Goal: Navigation & Orientation: Understand site structure

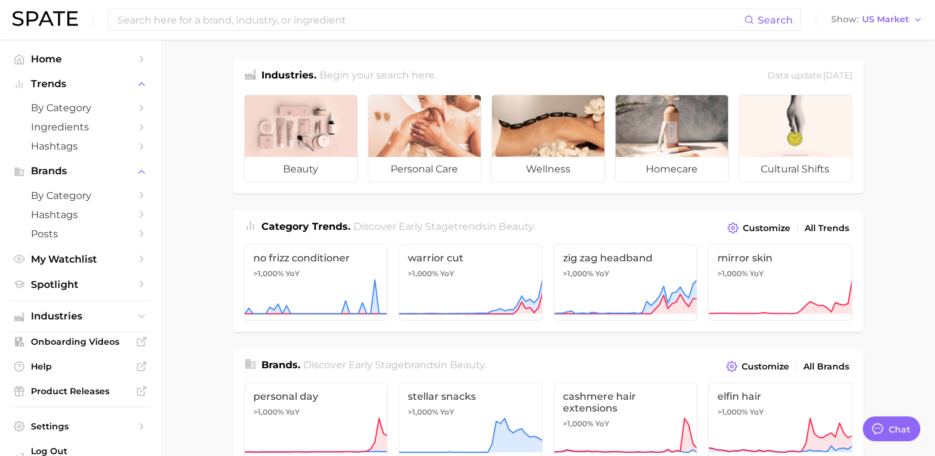
scroll to position [30, 0]
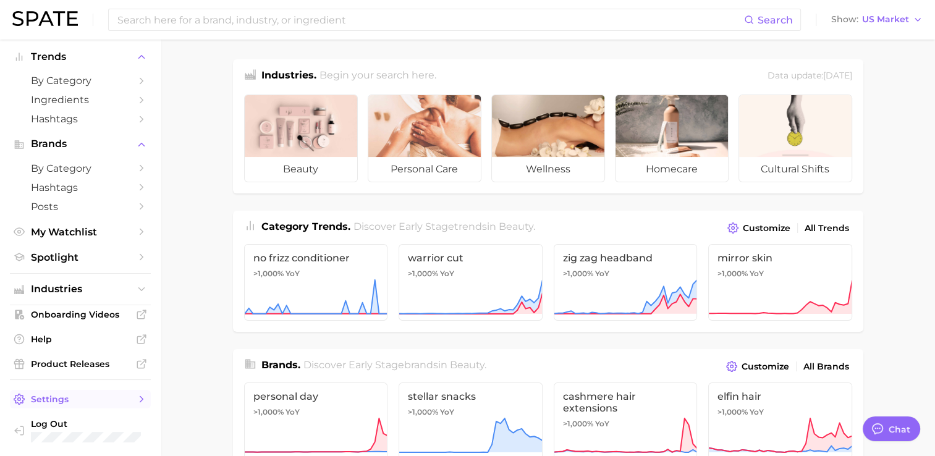
click at [136, 399] on icon "Sidebar" at bounding box center [141, 399] width 11 height 11
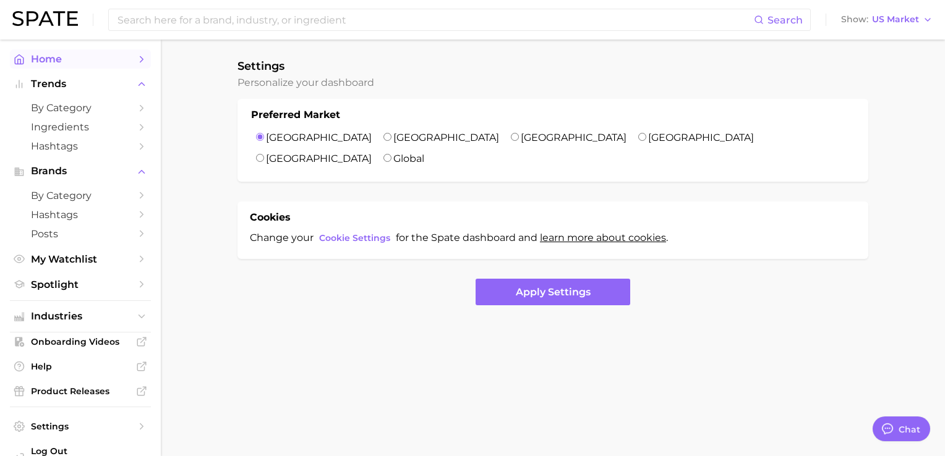
click at [41, 58] on span "Home" at bounding box center [80, 59] width 99 height 12
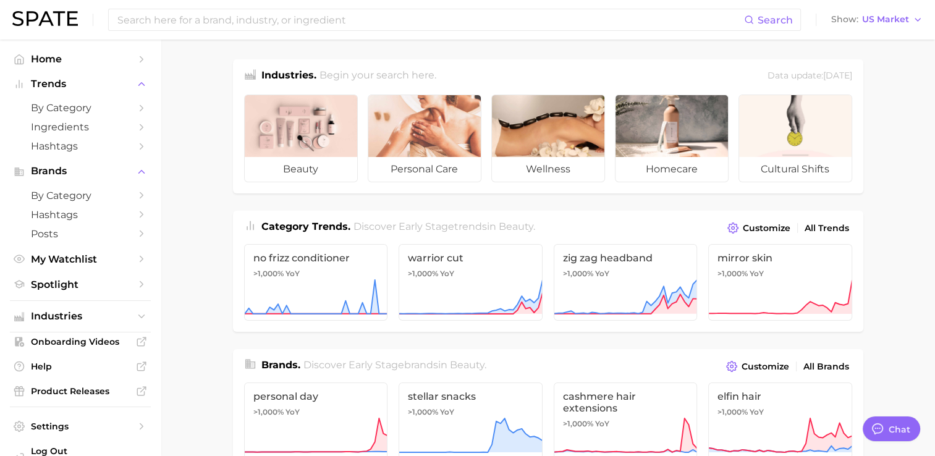
click at [55, 14] on img at bounding box center [45, 18] width 66 height 15
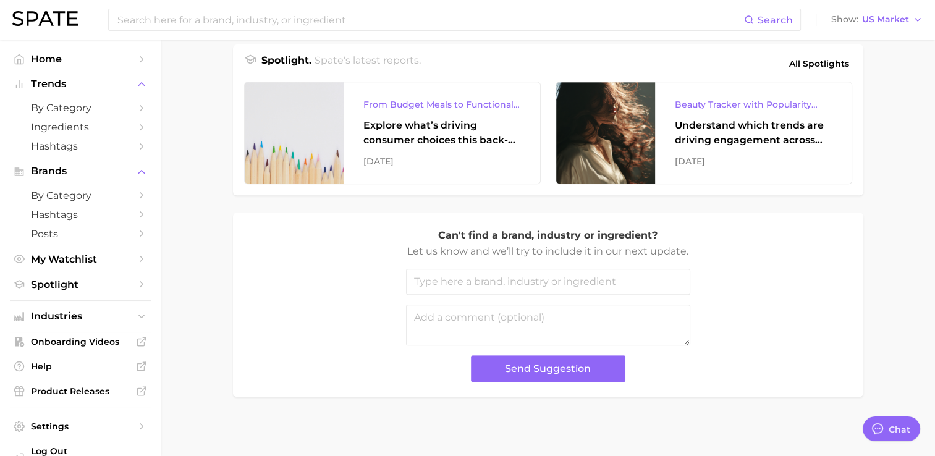
scroll to position [30, 0]
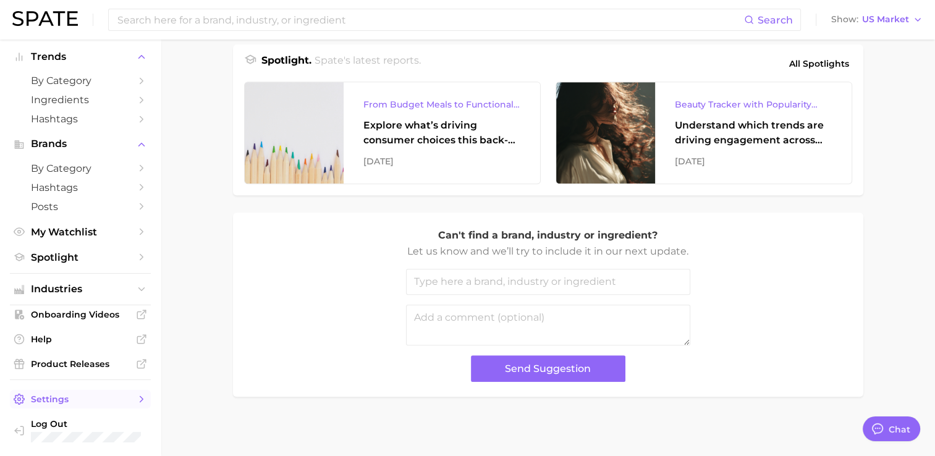
click at [121, 398] on link "Settings" at bounding box center [80, 399] width 141 height 19
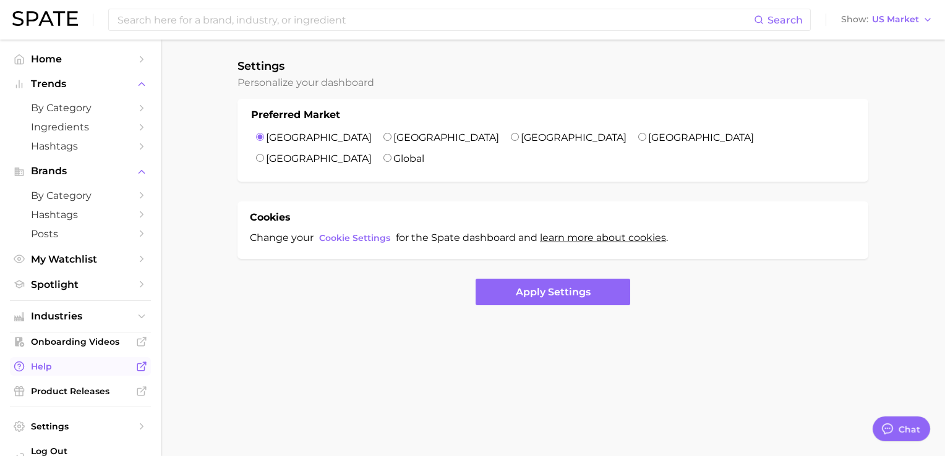
click at [85, 369] on span "Help" at bounding box center [80, 366] width 99 height 11
click at [119, 315] on span "Industries" at bounding box center [80, 316] width 99 height 11
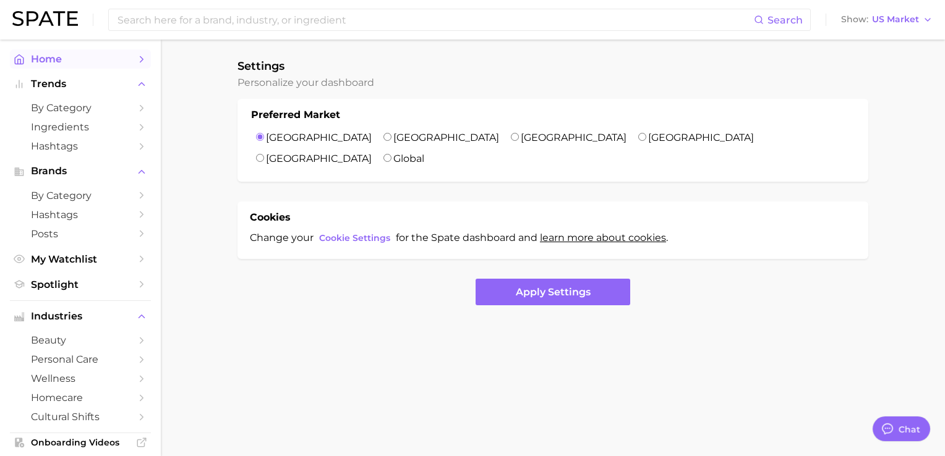
click at [69, 64] on span "Home" at bounding box center [80, 59] width 99 height 12
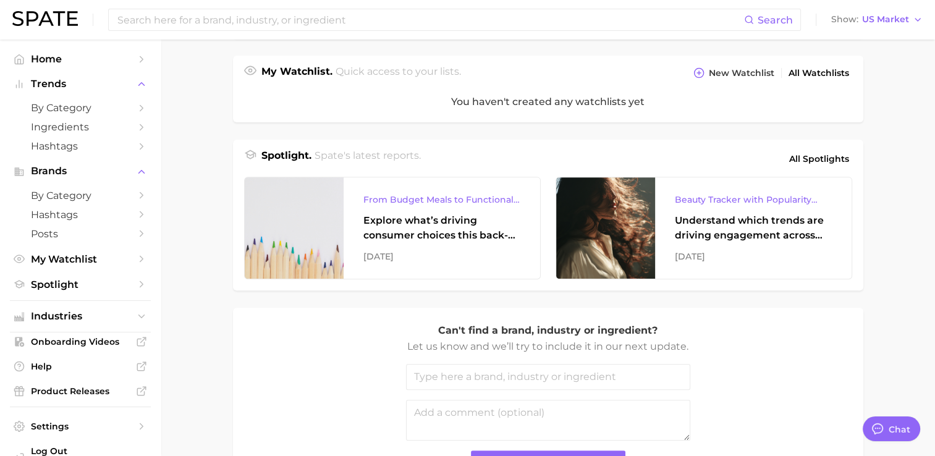
scroll to position [433, 0]
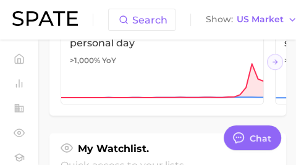
type textarea "x"
